Goal: Navigation & Orientation: Find specific page/section

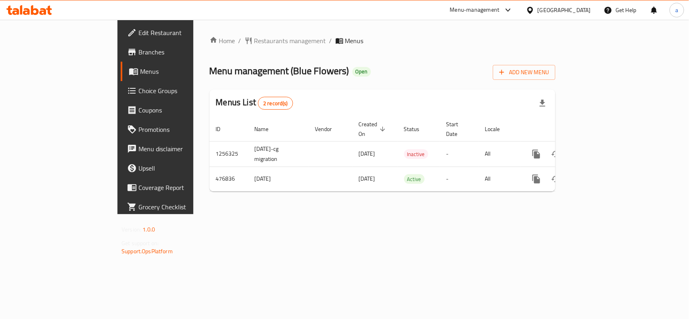
click at [460, 214] on div "Home / Restaurants management / Menus Menu management ( Blue Flowers ) Open Add…" at bounding box center [382, 117] width 378 height 195
click at [254, 43] on span "Restaurants management" at bounding box center [290, 41] width 72 height 10
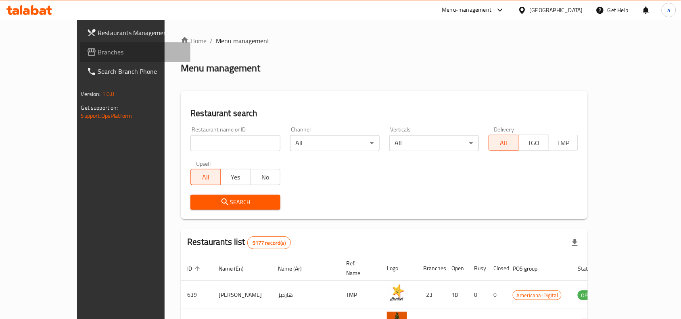
click at [80, 61] on link "Branches" at bounding box center [135, 51] width 111 height 19
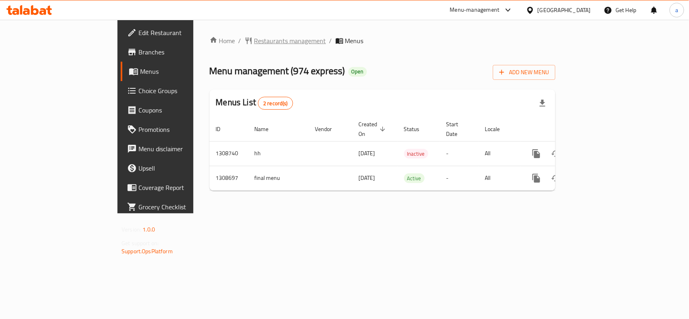
click at [254, 40] on span "Restaurants management" at bounding box center [290, 41] width 72 height 10
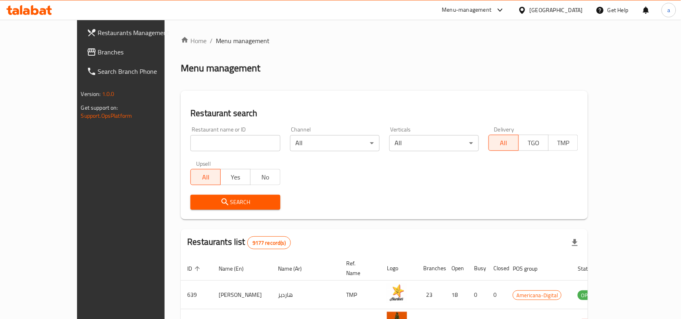
click at [98, 50] on span "Branches" at bounding box center [141, 52] width 86 height 10
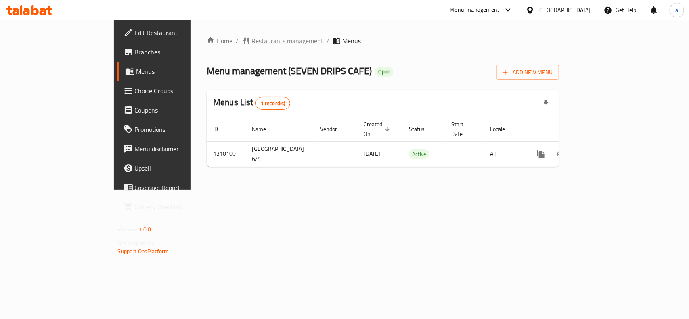
click at [251, 39] on span "Restaurants management" at bounding box center [287, 41] width 72 height 10
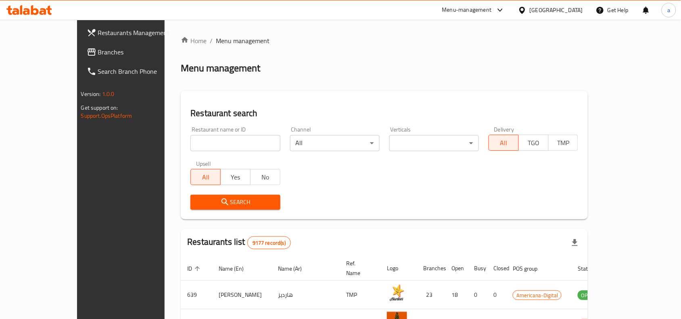
click at [98, 52] on span "Branches" at bounding box center [141, 52] width 86 height 10
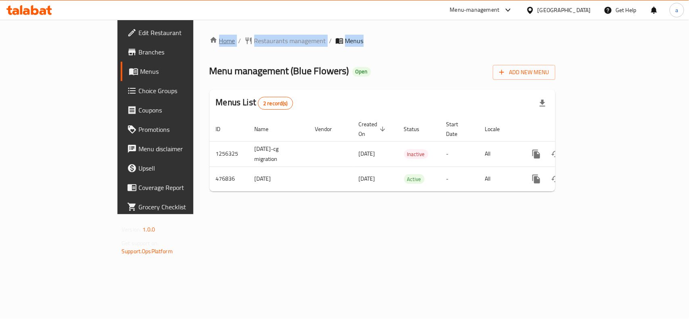
drag, startPoint x: 293, startPoint y: 40, endPoint x: 134, endPoint y: 44, distance: 158.7
click at [209, 44] on ol "Home / Restaurants management / Menus" at bounding box center [382, 41] width 346 height 10
click at [349, 81] on div "Home / Restaurants management / Menus Menu management ( Blue Flowers ) Open Add…" at bounding box center [382, 117] width 346 height 162
click at [254, 39] on span "Restaurants management" at bounding box center [290, 41] width 72 height 10
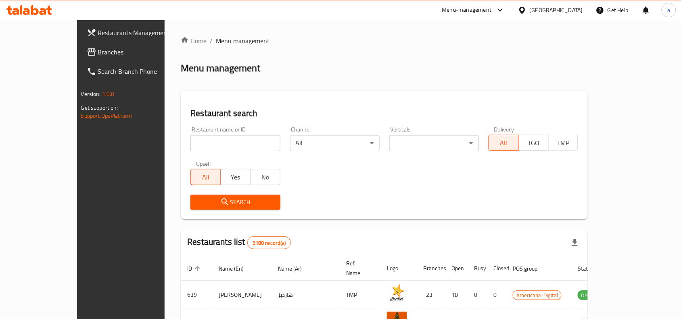
click at [98, 56] on span "Branches" at bounding box center [141, 52] width 86 height 10
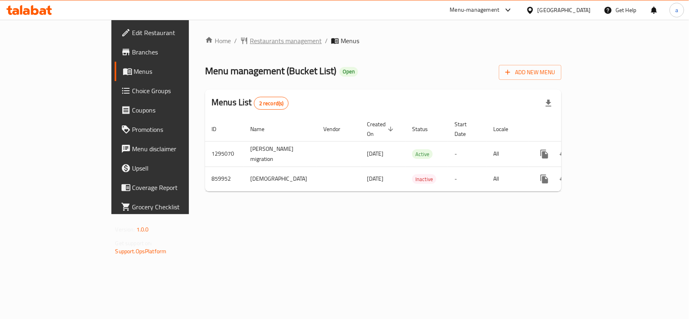
click at [250, 43] on span "Restaurants management" at bounding box center [286, 41] width 72 height 10
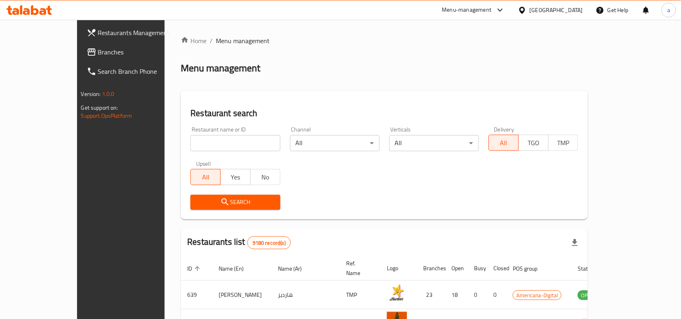
click at [98, 54] on span "Branches" at bounding box center [141, 52] width 86 height 10
